Goal: Transaction & Acquisition: Book appointment/travel/reservation

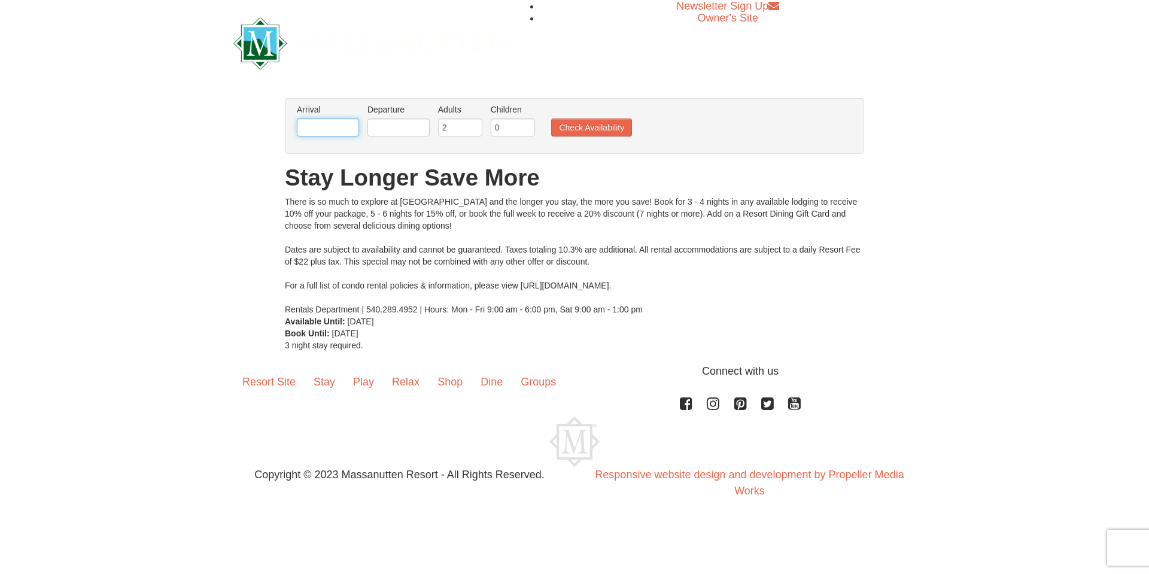
click at [348, 127] on input "text" at bounding box center [328, 127] width 62 height 18
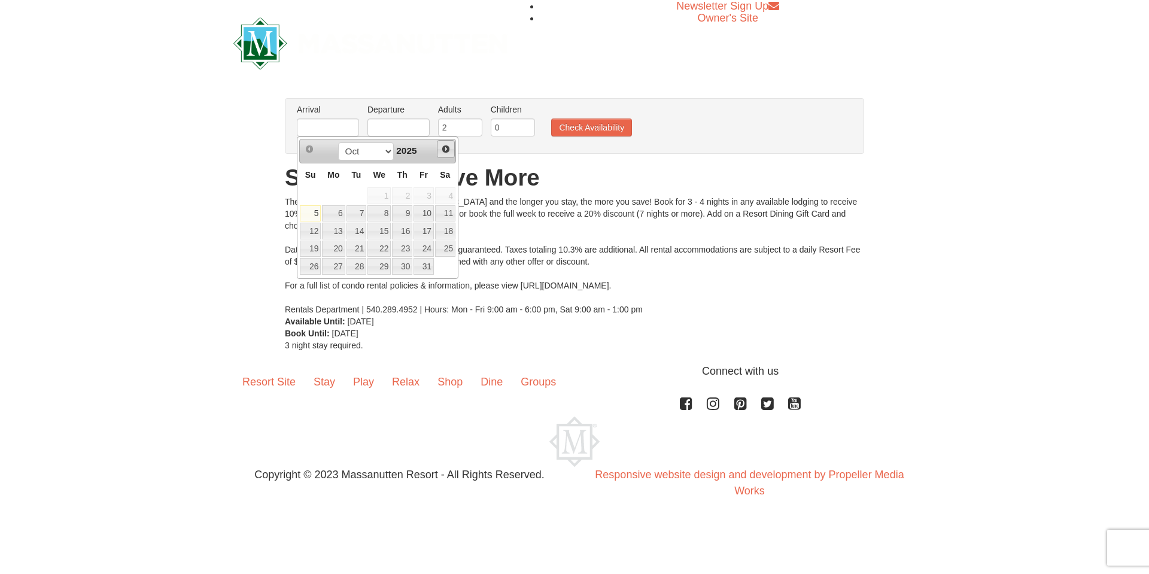
click at [449, 152] on span "Next" at bounding box center [446, 149] width 10 height 10
click at [447, 145] on span "Next" at bounding box center [446, 149] width 10 height 10
click at [429, 251] on link "26" at bounding box center [423, 249] width 20 height 17
type input "[DATE]"
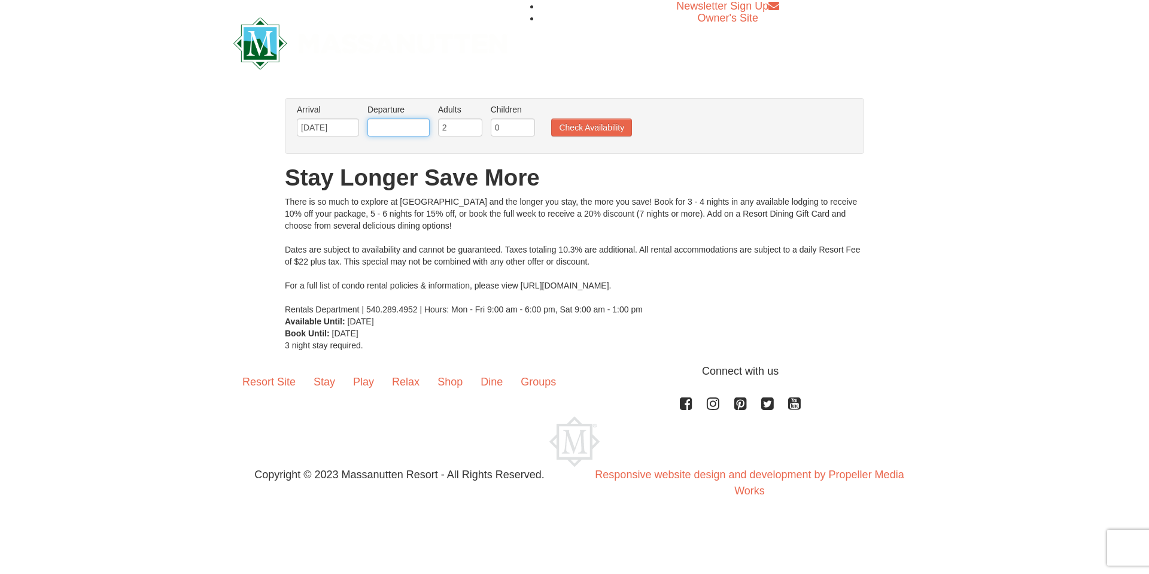
click at [410, 125] on input "text" at bounding box center [398, 127] width 62 height 18
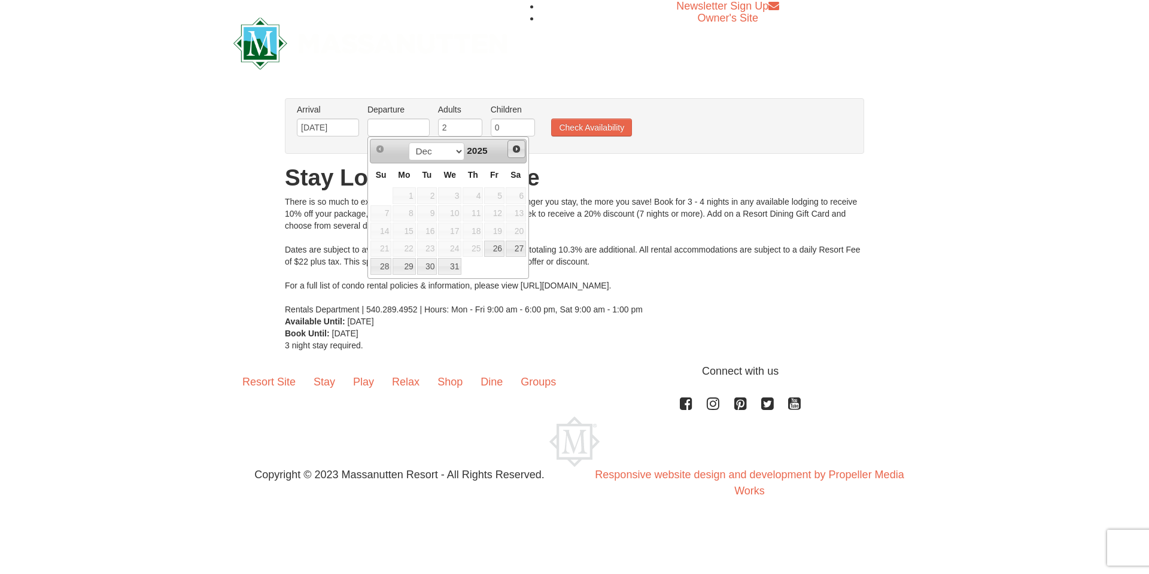
click at [513, 147] on span "Next" at bounding box center [517, 149] width 10 height 10
click at [491, 197] on link "2" at bounding box center [494, 195] width 20 height 17
type input "[DATE]"
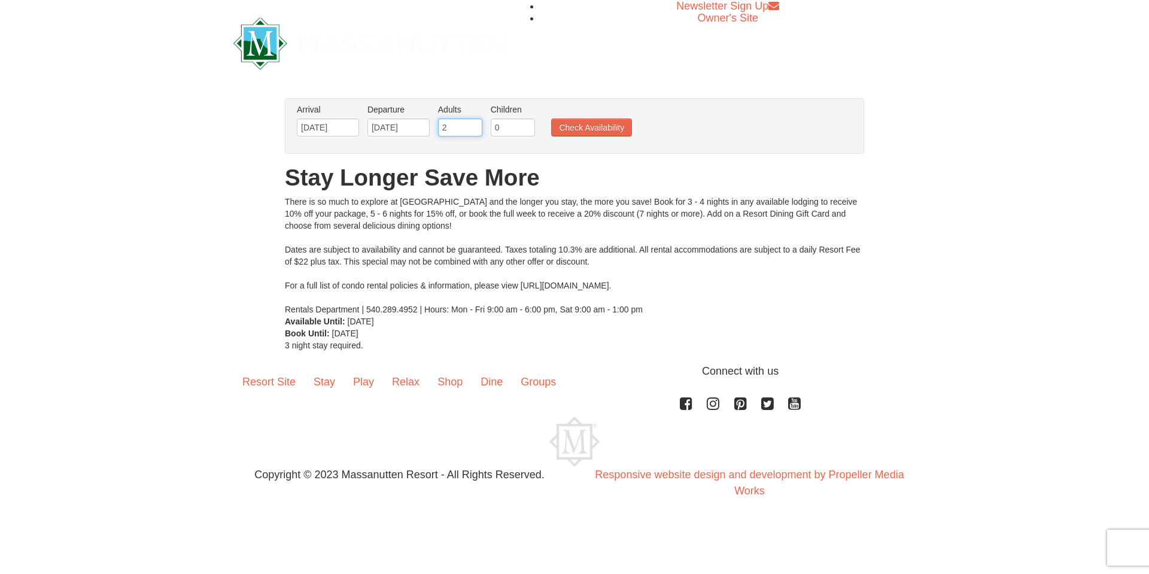
click at [466, 123] on input "2" at bounding box center [460, 127] width 44 height 18
type input "3"
click at [477, 124] on input "3" at bounding box center [460, 127] width 44 height 18
click at [509, 126] on input "0" at bounding box center [513, 127] width 44 height 18
click at [528, 124] on input "1" at bounding box center [513, 127] width 44 height 18
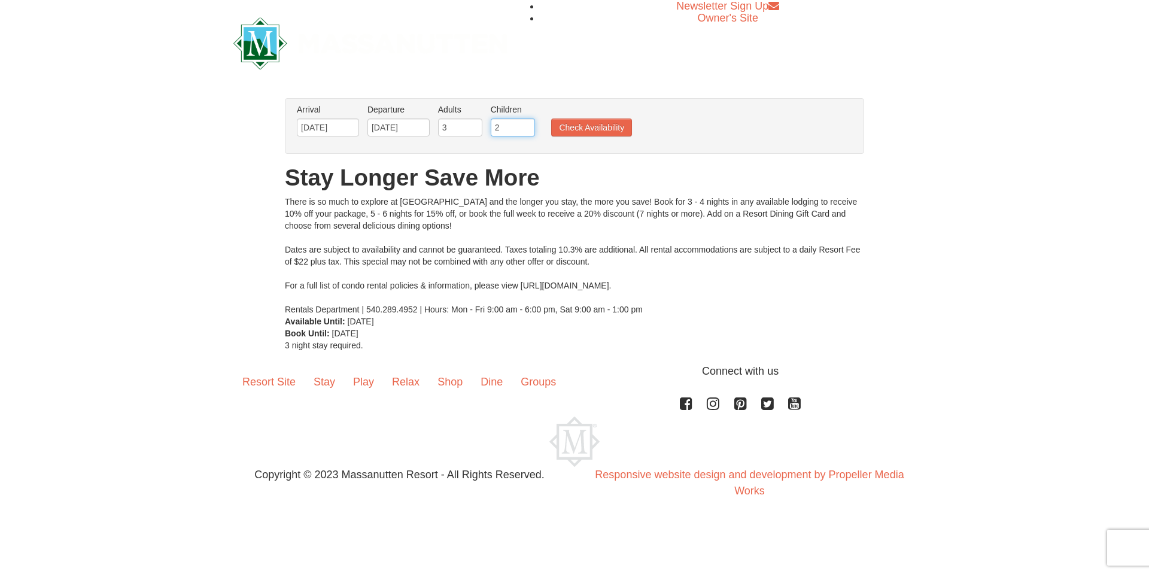
type input "2"
click at [528, 124] on input "2" at bounding box center [513, 127] width 44 height 18
click at [590, 129] on button "Check Availability" at bounding box center [591, 127] width 81 height 18
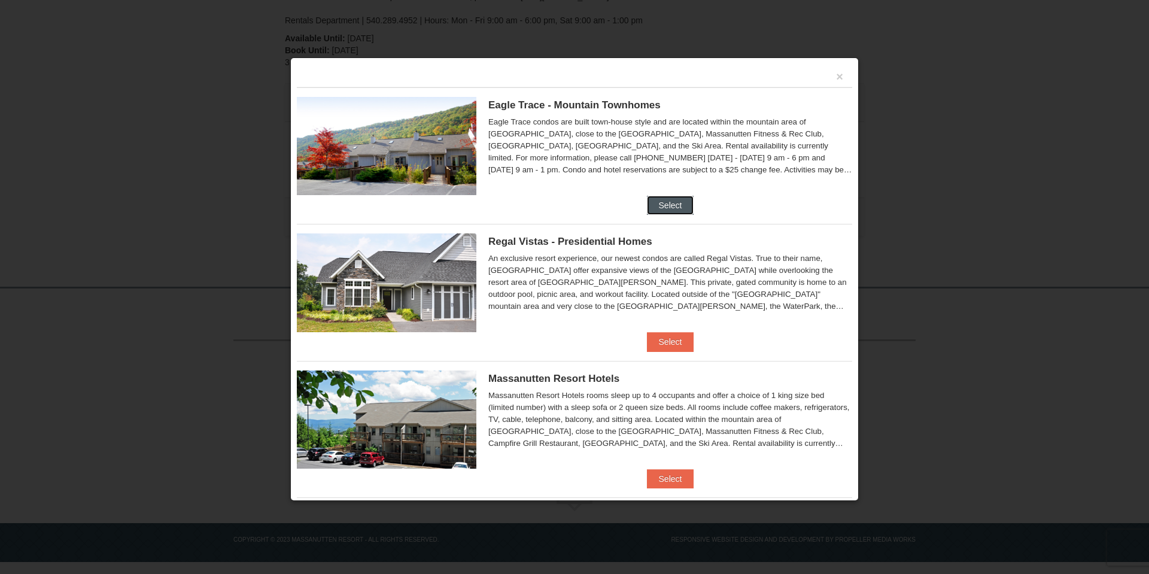
click at [669, 204] on button "Select" at bounding box center [670, 205] width 47 height 19
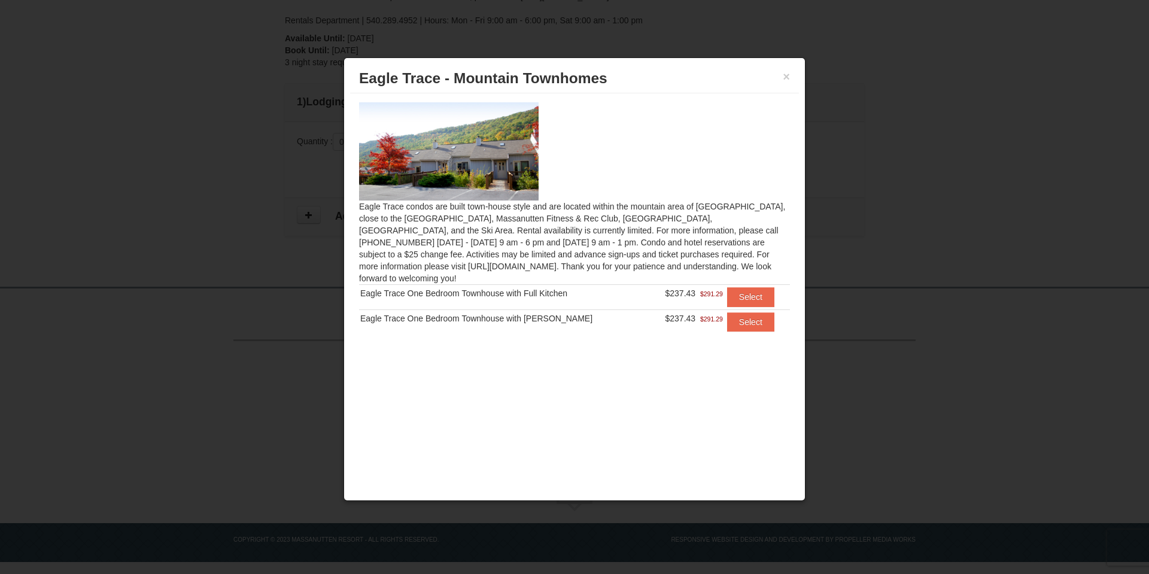
click at [888, 144] on div at bounding box center [574, 287] width 1149 height 574
click at [787, 75] on button "×" at bounding box center [786, 77] width 7 height 12
